Goal: Check status: Check status

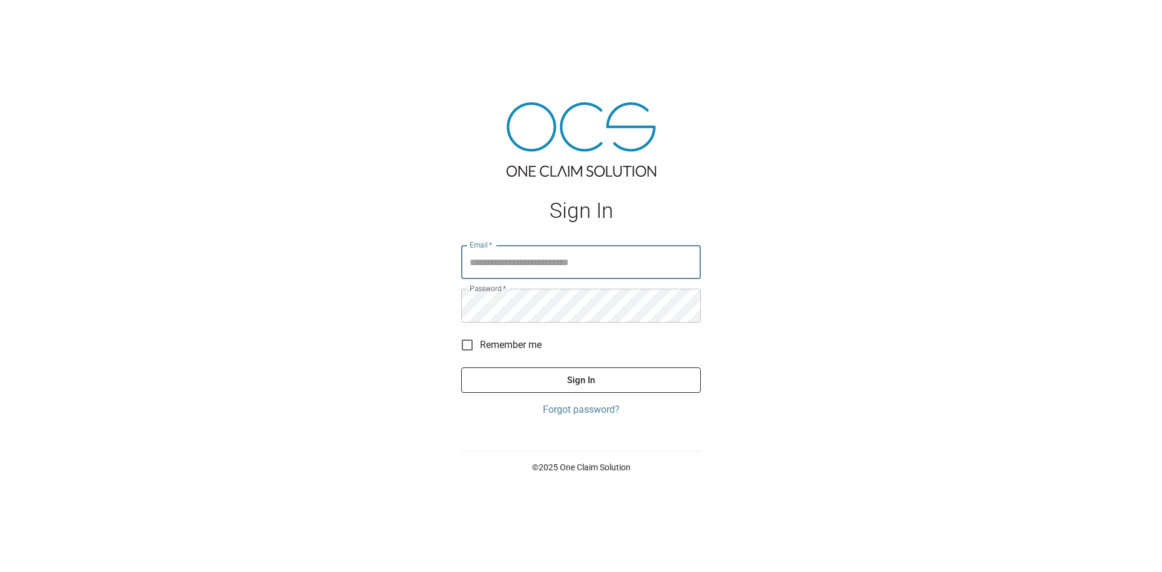
type input "**********"
click at [599, 381] on button "Sign In" at bounding box center [581, 379] width 240 height 25
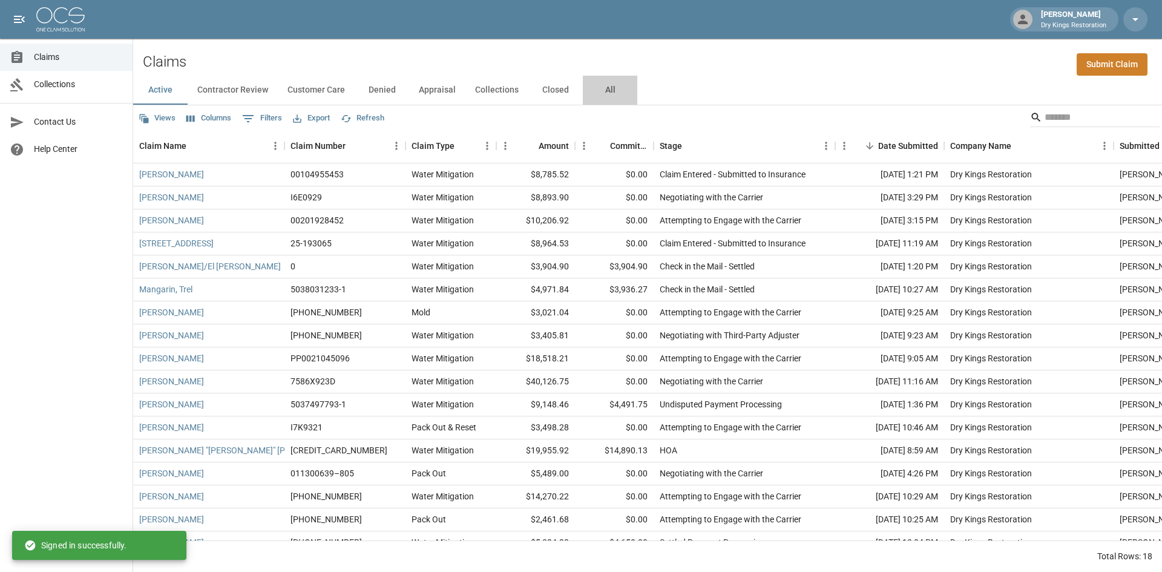
click at [598, 92] on button "All" at bounding box center [610, 90] width 54 height 29
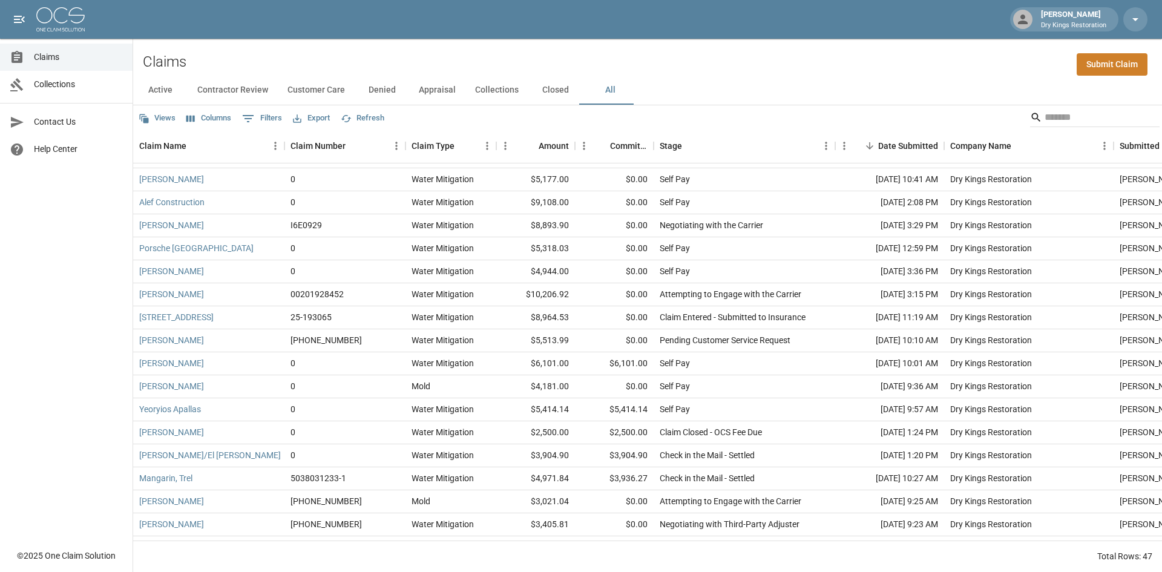
scroll to position [121, 0]
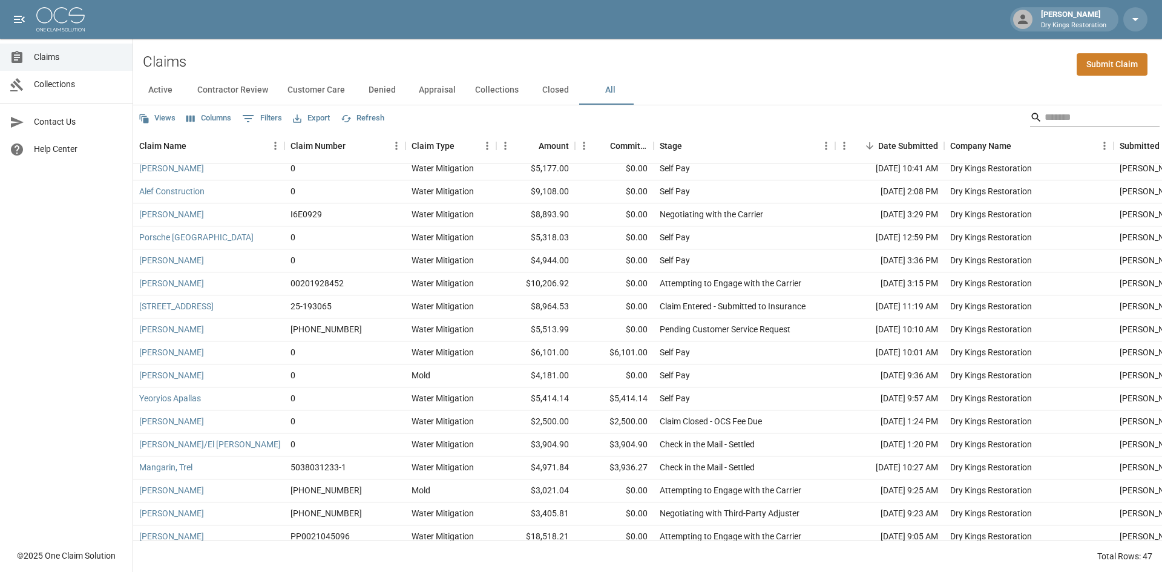
click at [1044, 114] on input "Search" at bounding box center [1092, 117] width 97 height 19
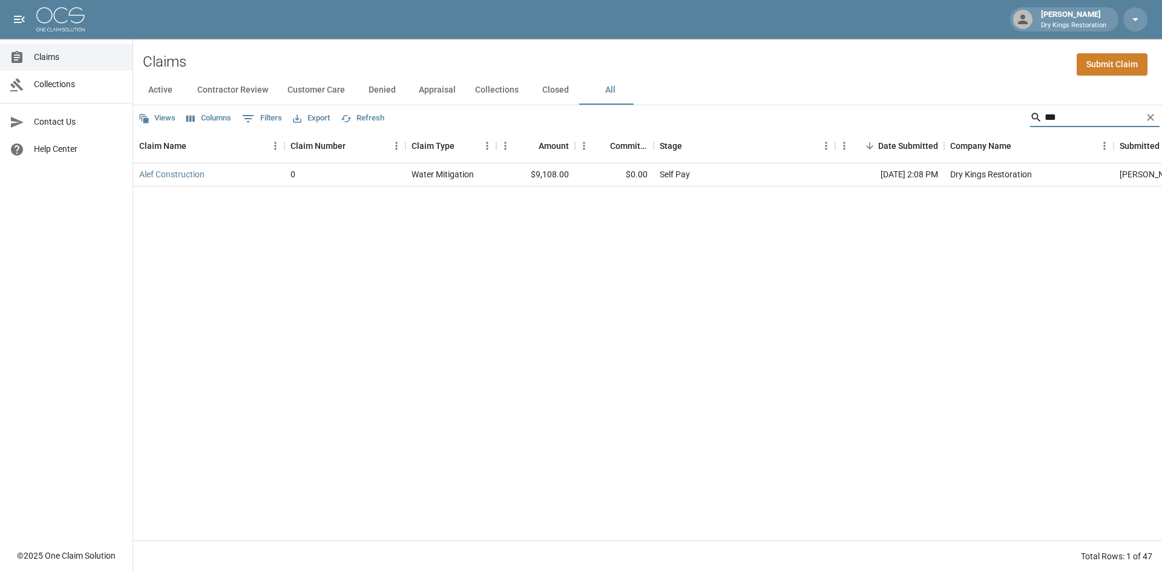
scroll to position [0, 0]
type input "*"
